Goal: Task Accomplishment & Management: Manage account settings

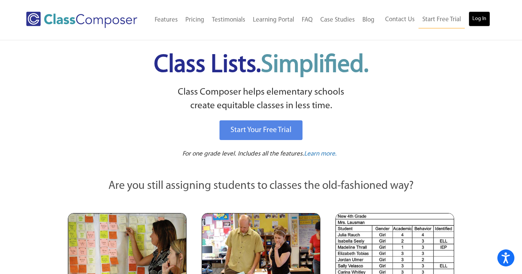
click at [480, 18] on link "Log In" at bounding box center [479, 18] width 22 height 15
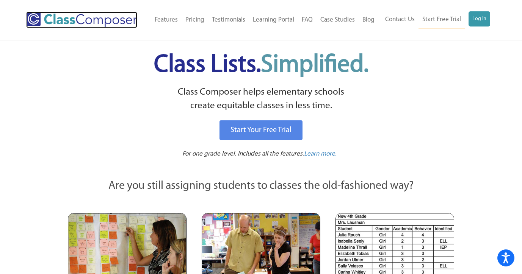
click at [88, 20] on img at bounding box center [81, 20] width 111 height 16
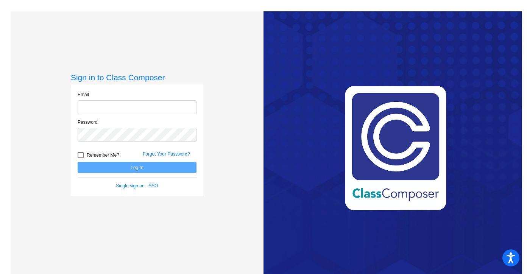
scroll to position [11, 0]
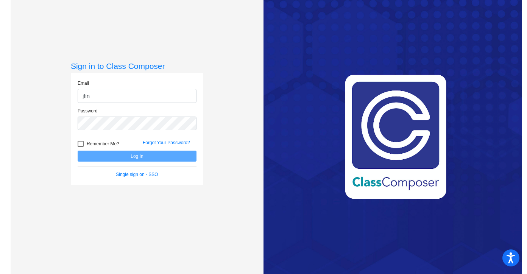
type input "[EMAIL_ADDRESS][DOMAIN_NAME]"
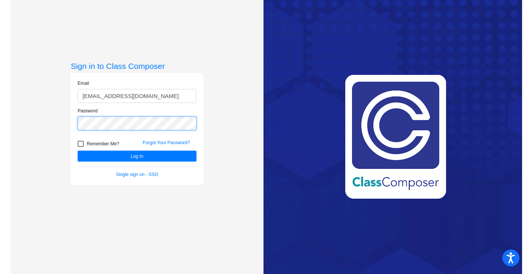
click at [78, 151] on button "Log In" at bounding box center [137, 156] width 119 height 11
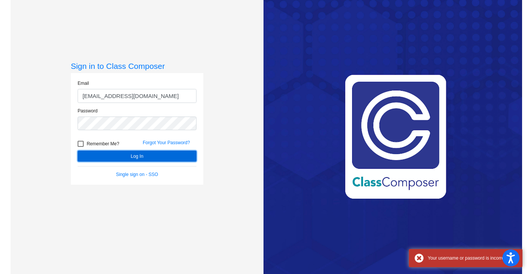
click at [137, 157] on button "Log In" at bounding box center [137, 156] width 119 height 11
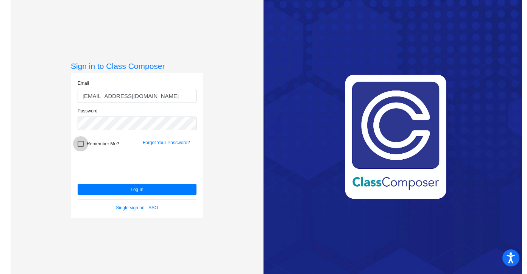
click at [81, 142] on div at bounding box center [81, 144] width 6 height 6
click at [81, 147] on input "Remember Me?" at bounding box center [80, 147] width 0 height 0
checkbox input "true"
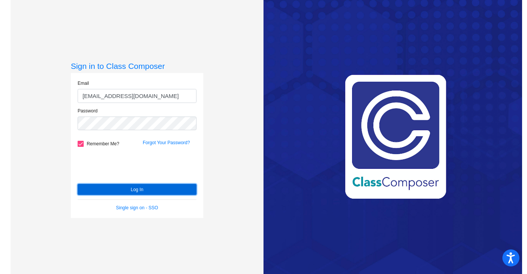
click at [134, 189] on button "Log In" at bounding box center [137, 189] width 119 height 11
click at [135, 190] on button "Log In" at bounding box center [137, 189] width 119 height 11
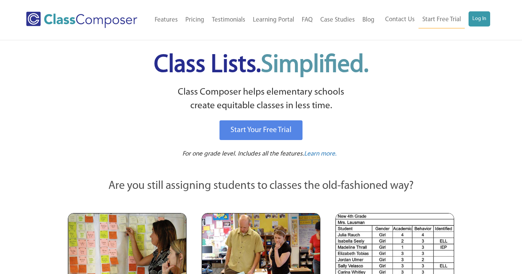
click at [481, 19] on link "Log In" at bounding box center [479, 18] width 22 height 15
click at [479, 17] on link "Log In" at bounding box center [479, 18] width 22 height 15
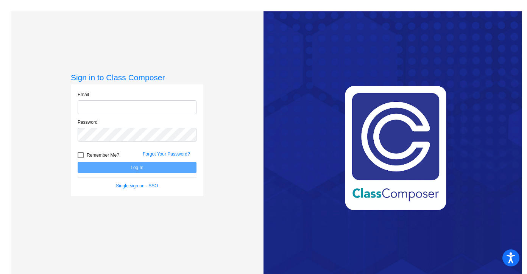
click at [121, 107] on input "email" at bounding box center [137, 107] width 119 height 14
type input "[EMAIL_ADDRESS][DOMAIN_NAME]"
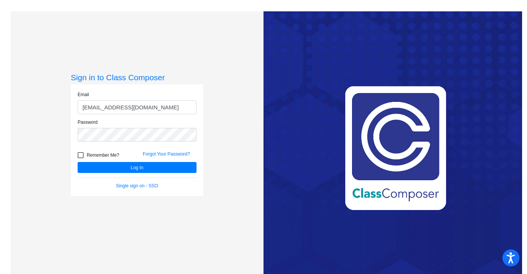
click at [80, 156] on div at bounding box center [81, 155] width 6 height 6
click at [80, 158] on input "Remember Me?" at bounding box center [80, 158] width 0 height 0
checkbox input "true"
click at [114, 169] on button "Log In" at bounding box center [137, 167] width 119 height 11
